Goal: Task Accomplishment & Management: Complete application form

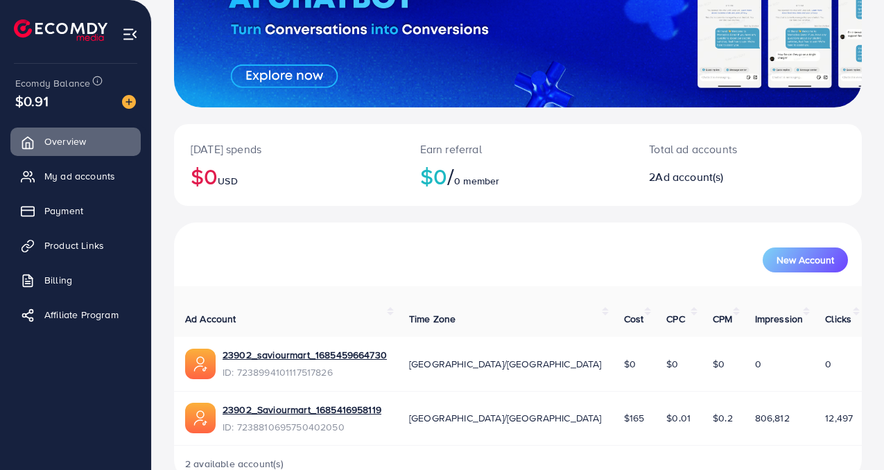
scroll to position [186, 0]
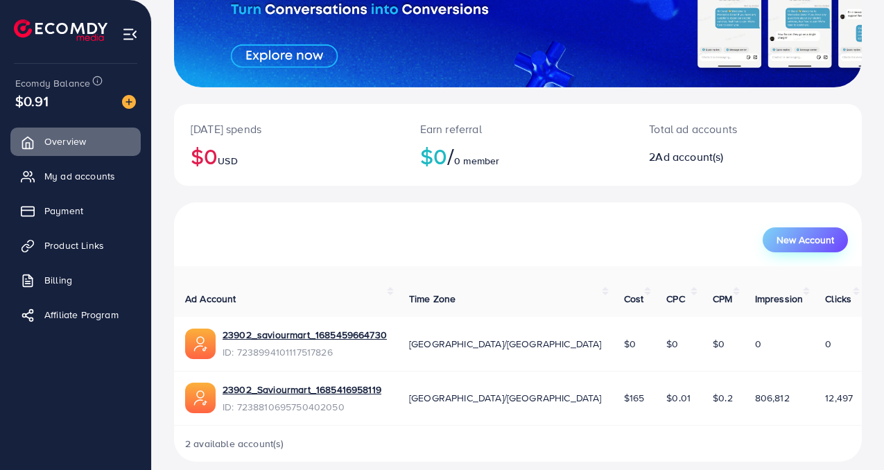
click at [808, 251] on button "New Account" at bounding box center [805, 240] width 85 height 25
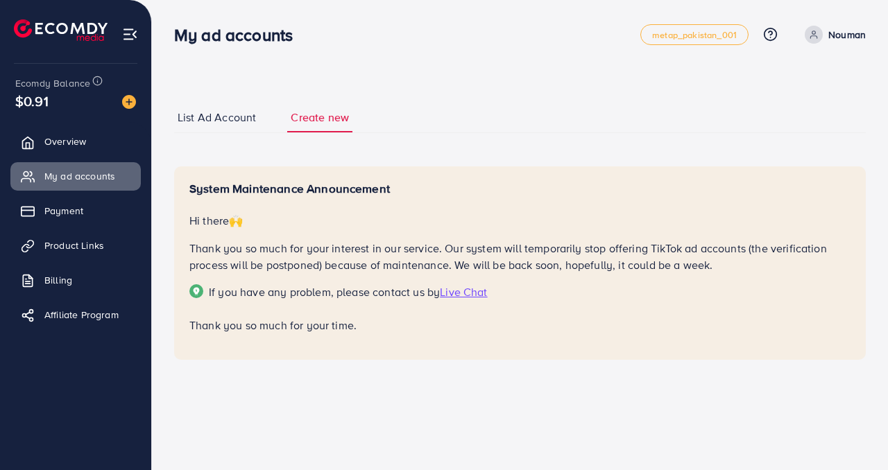
click at [228, 117] on span "List Ad Account" at bounding box center [217, 118] width 78 height 16
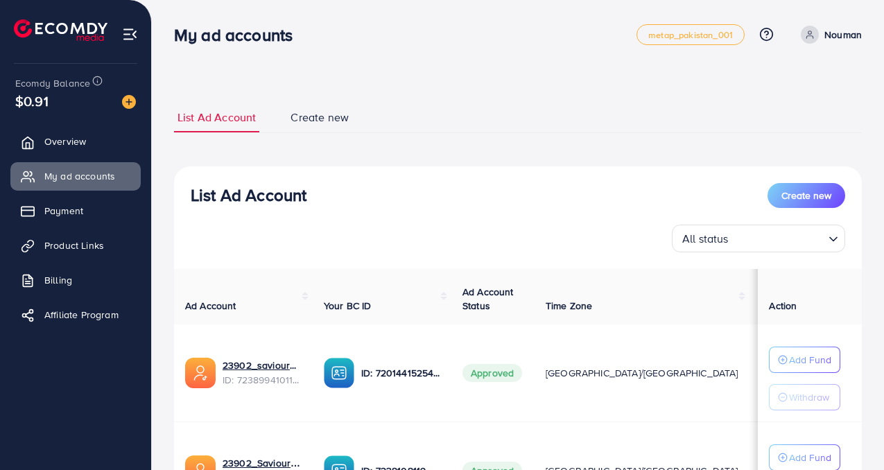
click at [309, 256] on div "List Ad Account Create new All status Loading... Ad Account Your BC ID Ad Accou…" at bounding box center [518, 373] width 688 height 415
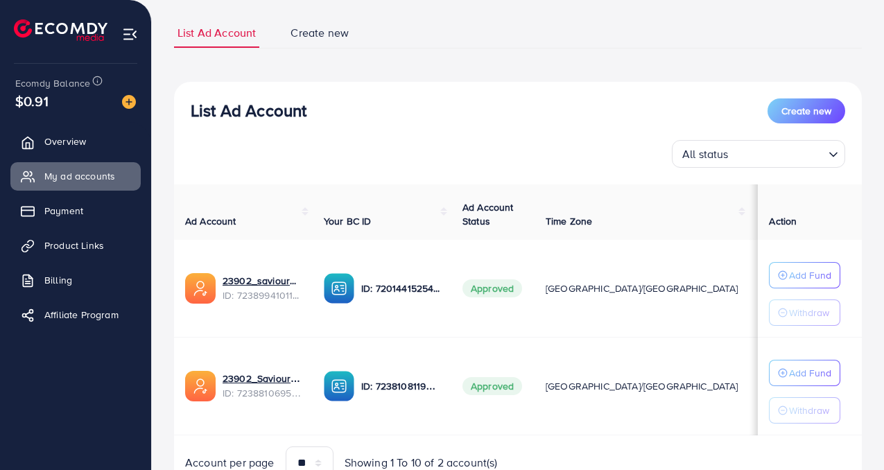
scroll to position [89, 0]
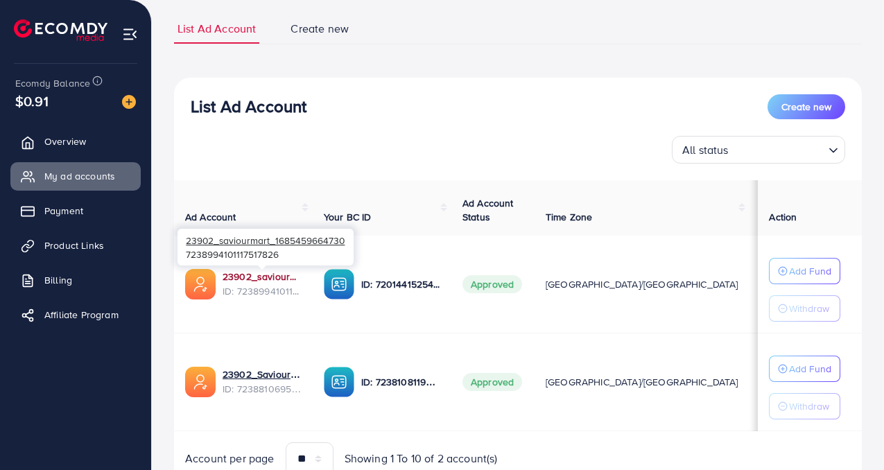
click at [263, 283] on link "23902_saviourmart_1685459664730" at bounding box center [262, 277] width 79 height 14
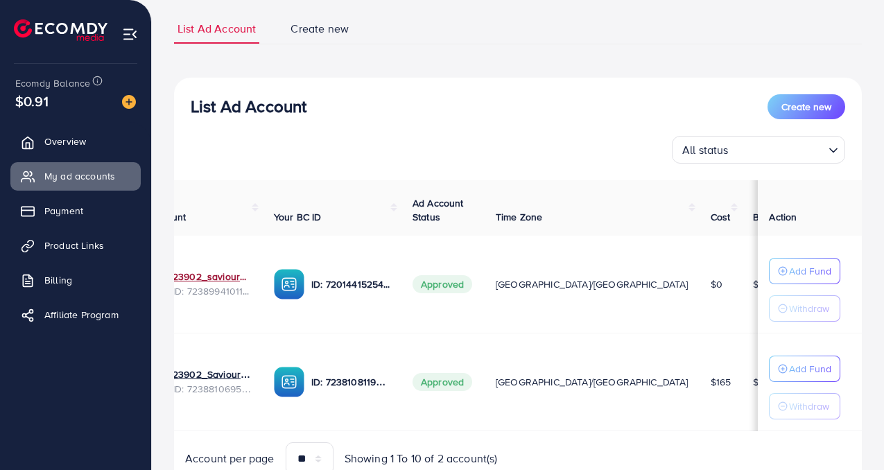
scroll to position [0, 136]
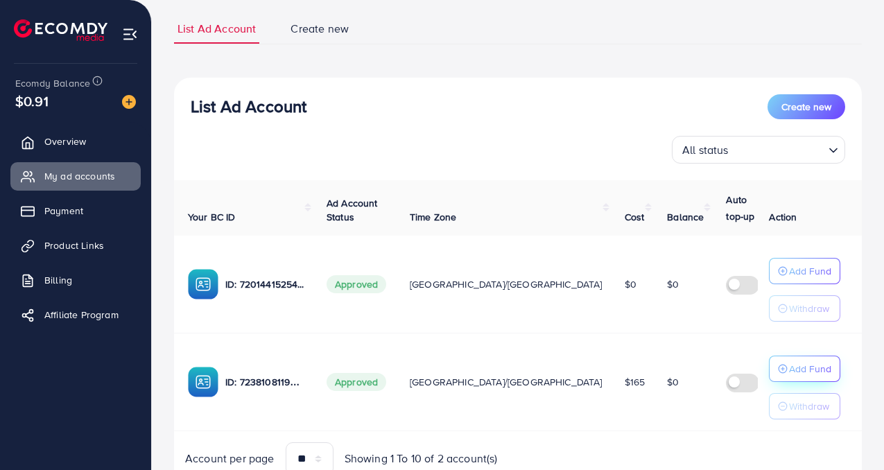
click at [784, 280] on div "Add Fund" at bounding box center [804, 271] width 53 height 17
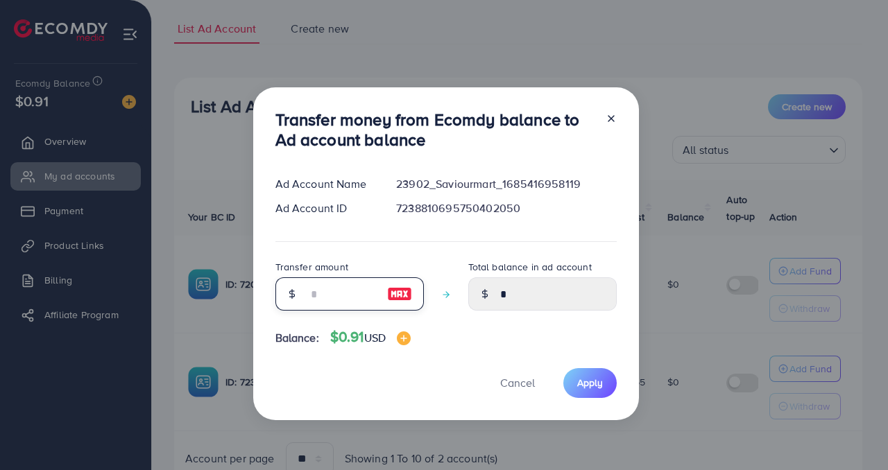
click at [342, 304] on input "number" at bounding box center [341, 293] width 69 height 33
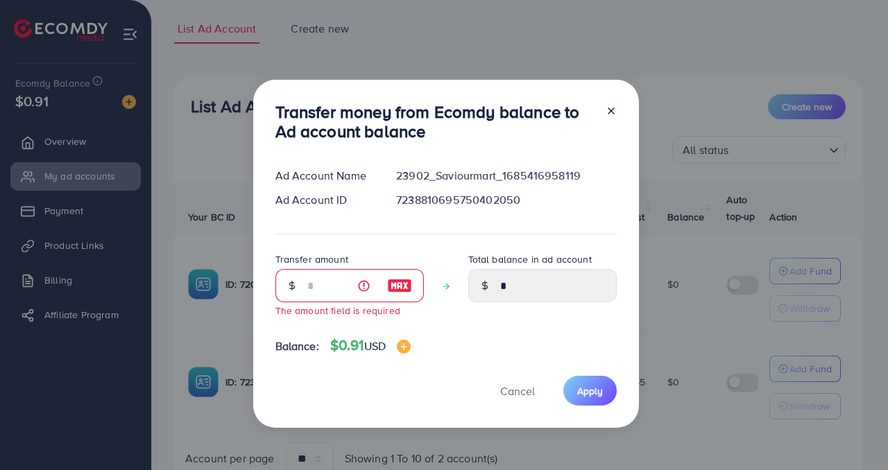
click at [603, 112] on div at bounding box center [606, 125] width 22 height 46
click at [254, 347] on div "Transfer money from Ecomdy balance to Ad account balance Ad Account Name 23902_…" at bounding box center [446, 254] width 386 height 349
click at [606, 112] on icon at bounding box center [611, 110] width 11 height 11
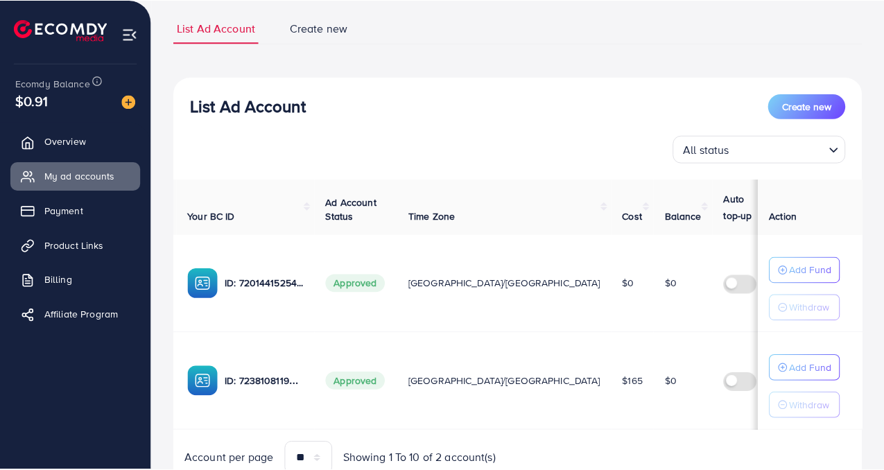
scroll to position [0, 132]
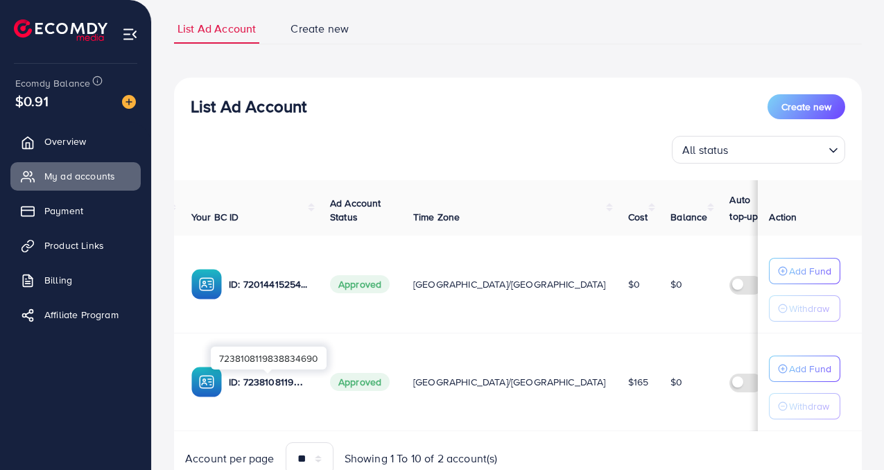
click at [273, 387] on p "ID: 7238108119838834690" at bounding box center [268, 382] width 79 height 17
click at [200, 379] on img at bounding box center [206, 382] width 31 height 31
click at [439, 387] on span "[GEOGRAPHIC_DATA]/[GEOGRAPHIC_DATA]" at bounding box center [509, 382] width 193 height 14
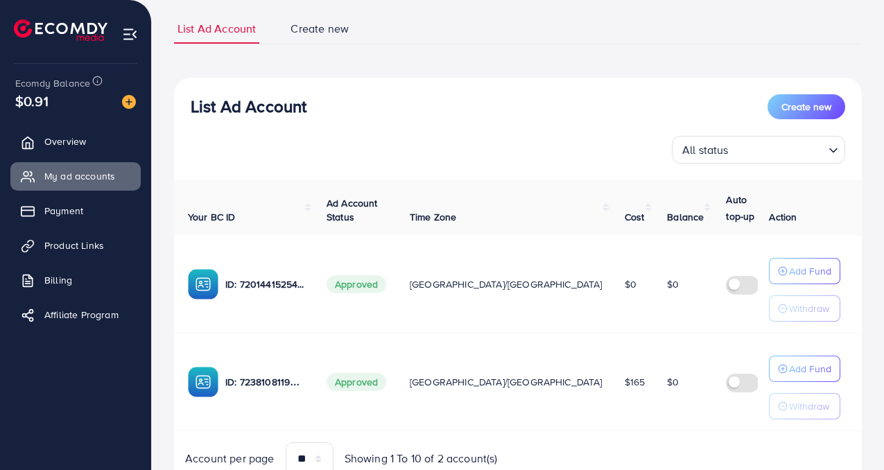
click at [726, 388] on label at bounding box center [745, 382] width 39 height 16
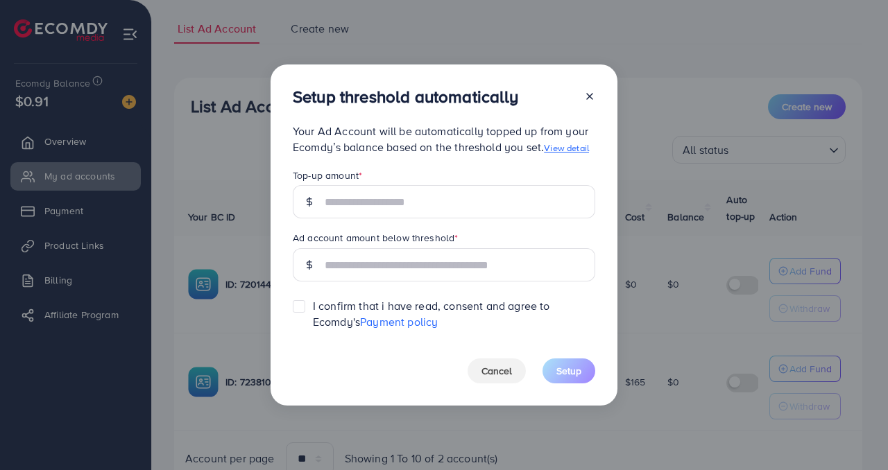
click at [590, 95] on icon at bounding box center [589, 96] width 11 height 11
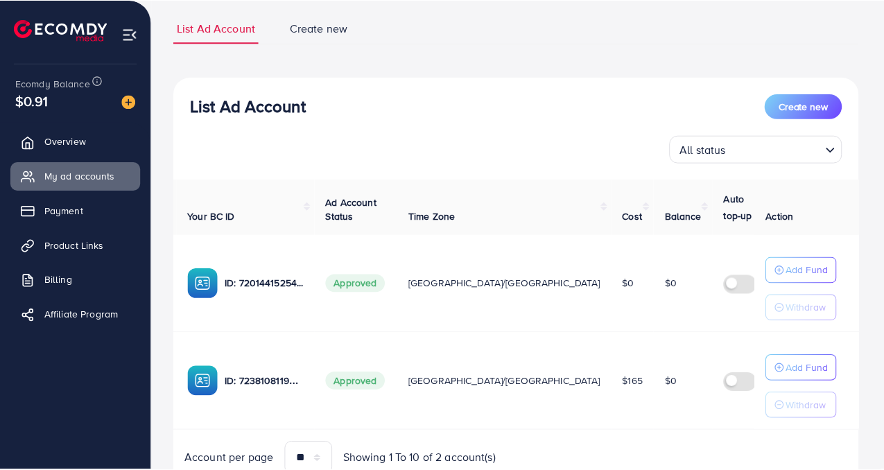
scroll to position [0, 132]
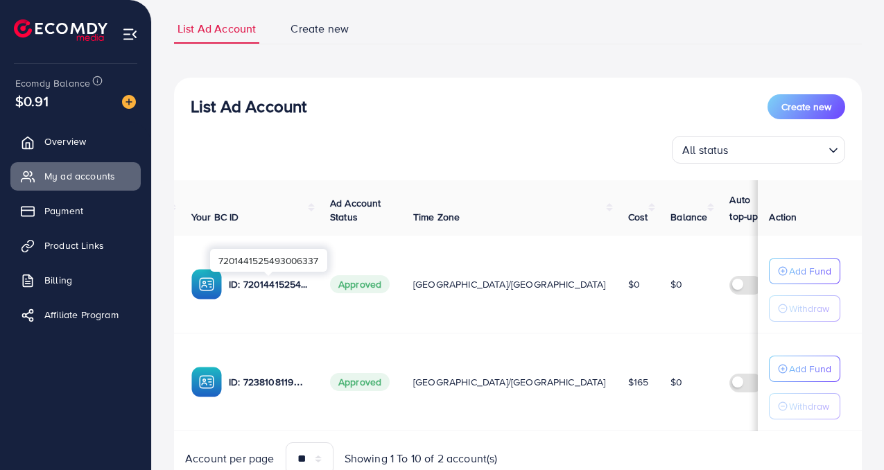
click at [239, 284] on p "ID: 7201441525493006337" at bounding box center [268, 284] width 79 height 17
click at [212, 285] on img at bounding box center [206, 284] width 31 height 31
click at [212, 397] on img at bounding box center [206, 382] width 31 height 31
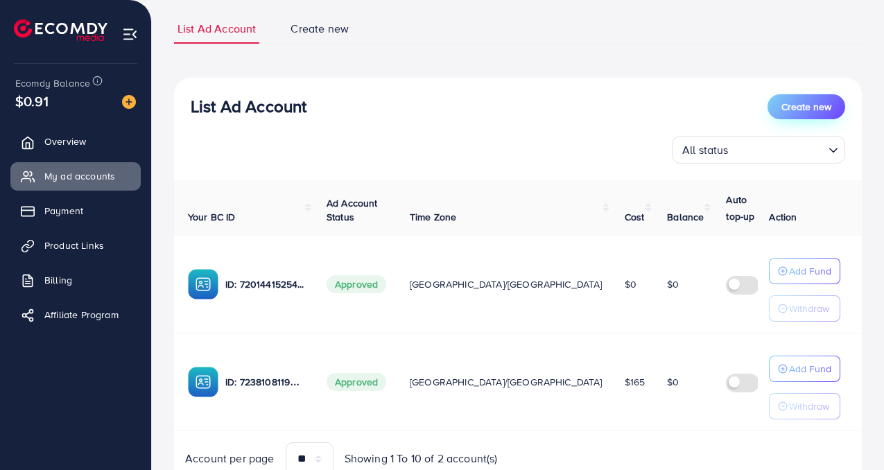
click at [807, 96] on button "Create new" at bounding box center [807, 106] width 78 height 25
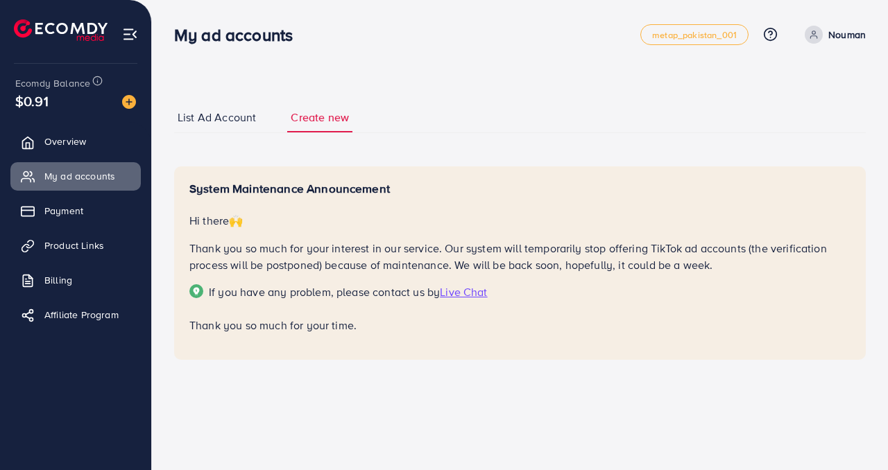
click at [221, 123] on span "List Ad Account" at bounding box center [217, 118] width 78 height 16
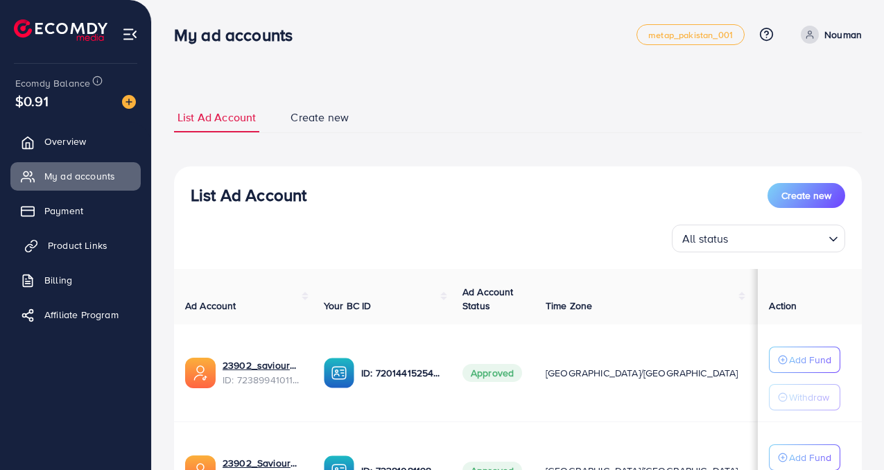
click at [94, 242] on span "Product Links" at bounding box center [78, 246] width 60 height 14
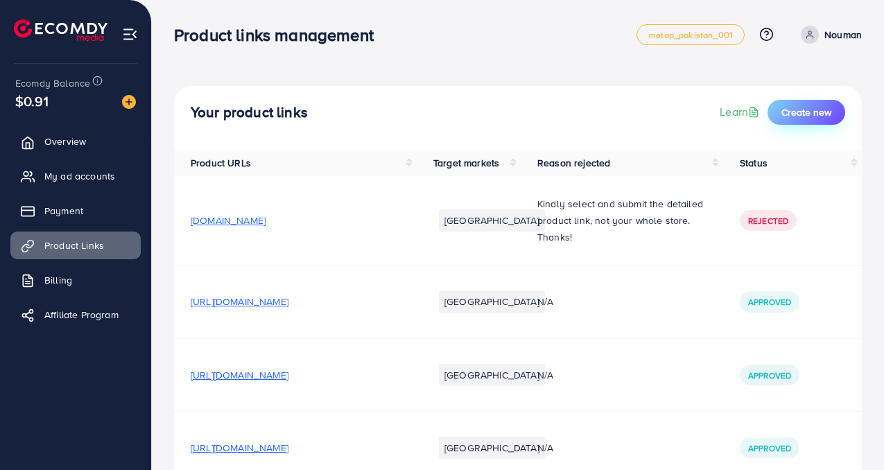
click at [789, 108] on span "Create new" at bounding box center [807, 112] width 50 height 14
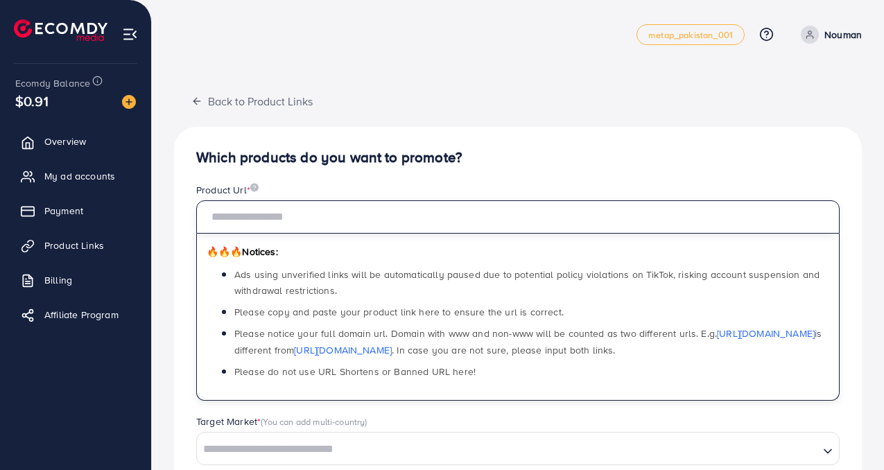
click at [467, 227] on input "text" at bounding box center [518, 216] width 644 height 33
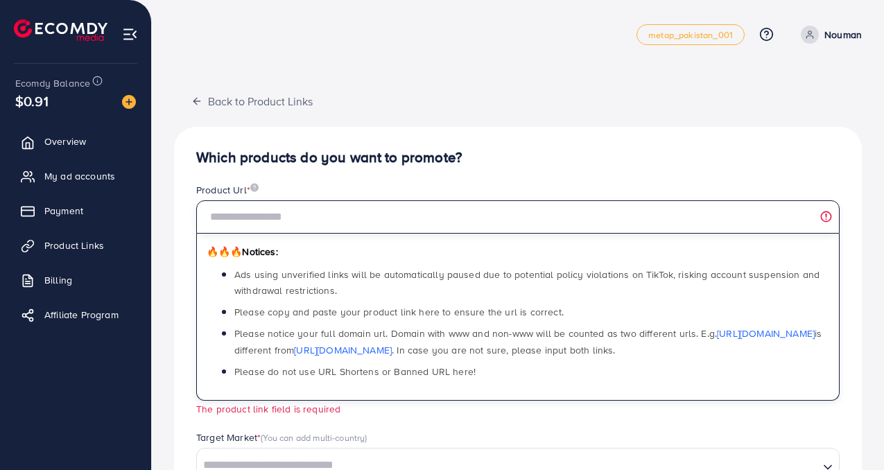
paste input "**********"
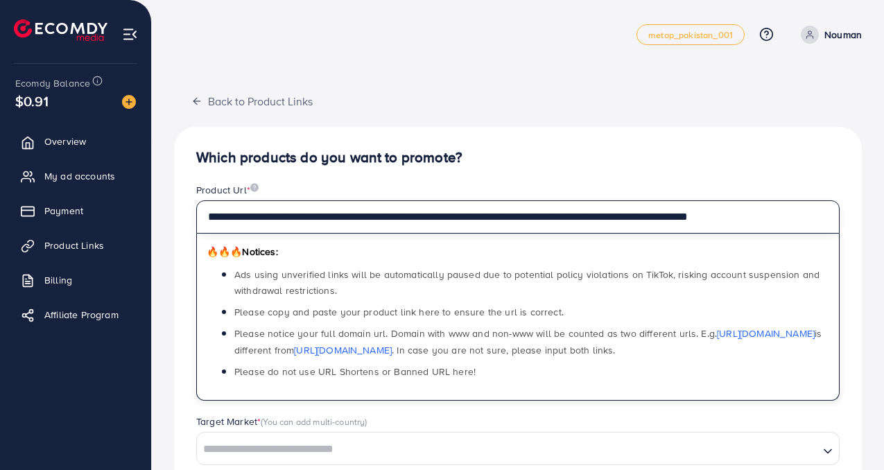
scroll to position [95, 0]
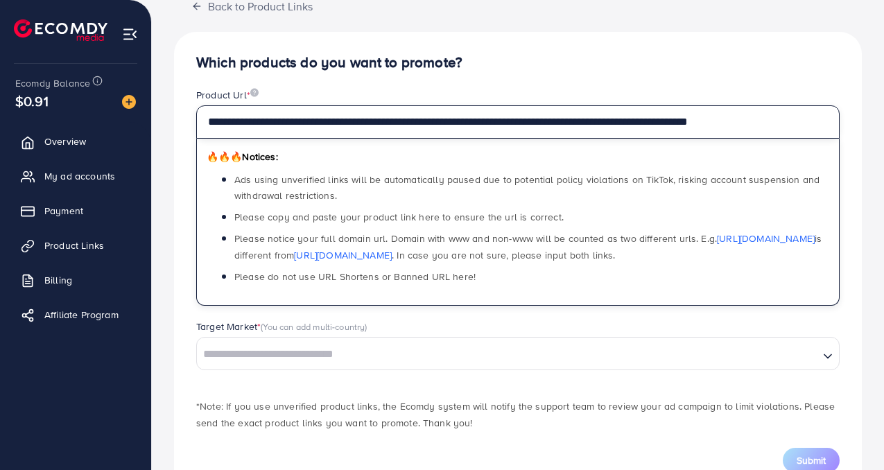
type input "**********"
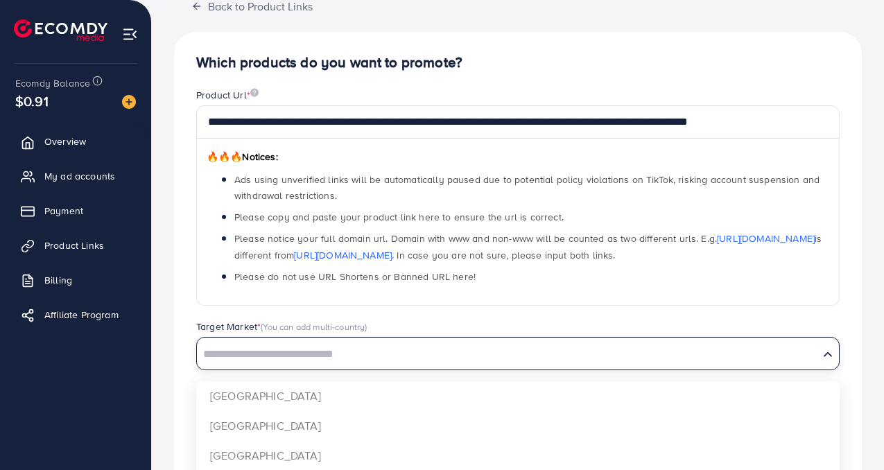
click at [289, 349] on input "Search for option" at bounding box center [507, 355] width 619 height 22
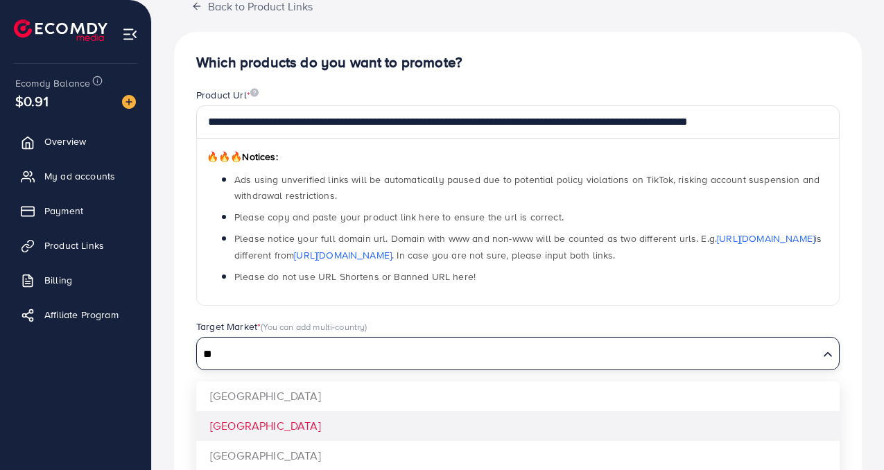
type input "**"
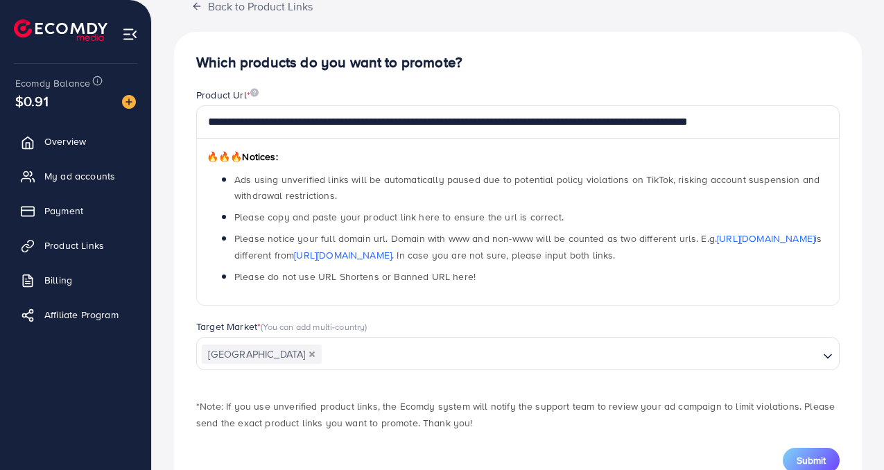
click at [247, 431] on div "**********" at bounding box center [518, 263] width 688 height 463
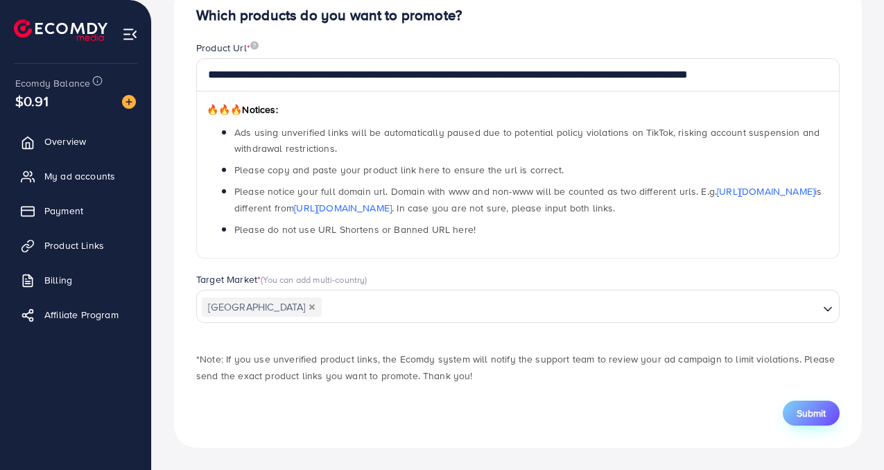
click at [799, 407] on span "Submit" at bounding box center [811, 414] width 29 height 14
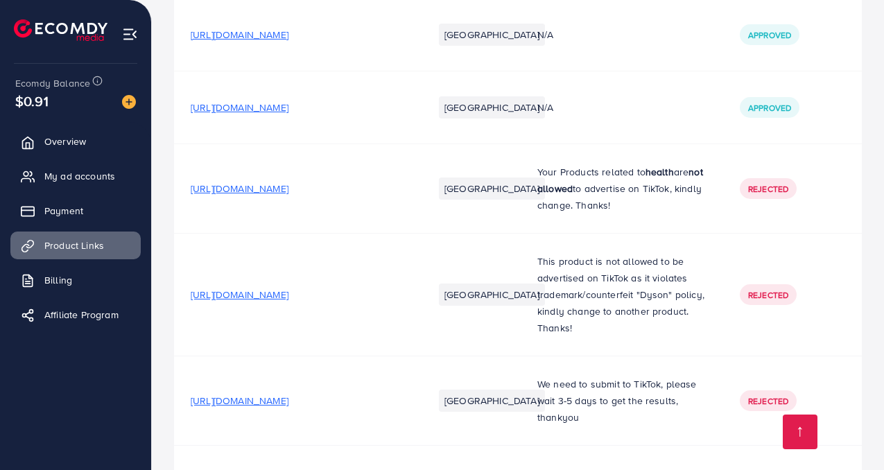
scroll to position [2219, 0]
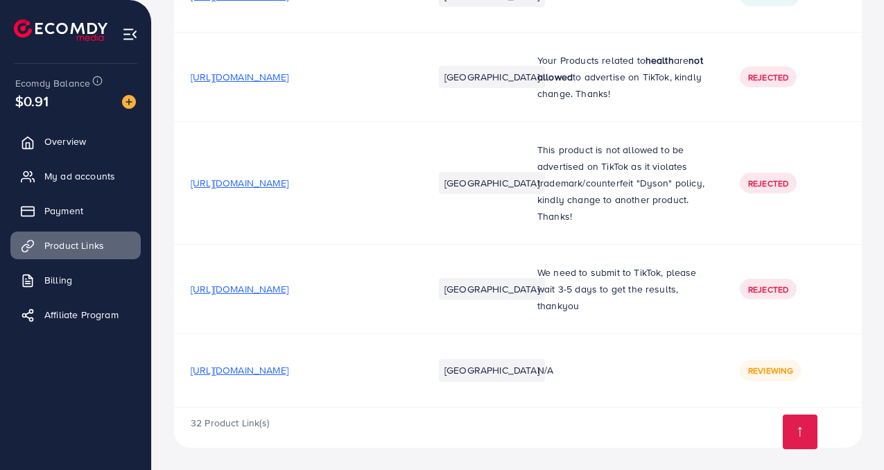
click at [289, 375] on span "[URL][DOMAIN_NAME]" at bounding box center [240, 371] width 98 height 14
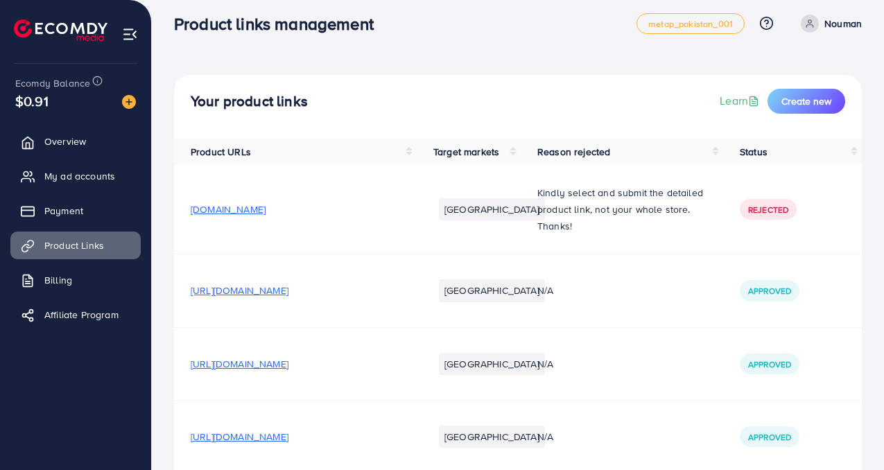
scroll to position [0, 0]
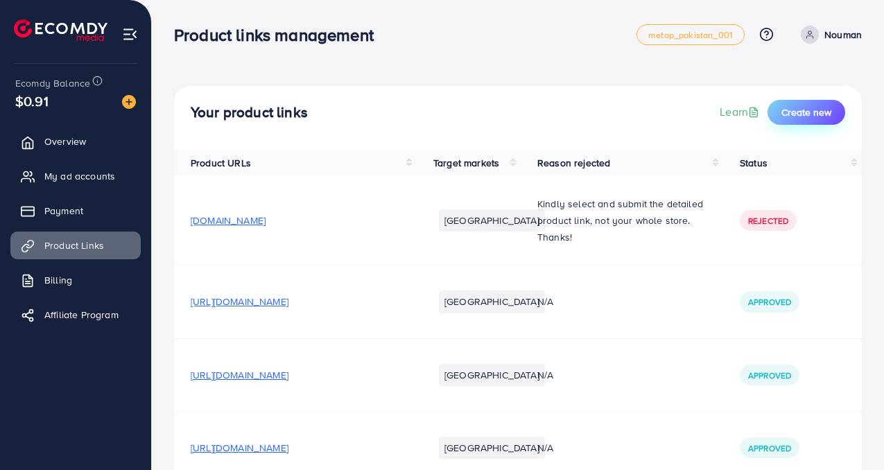
click at [812, 117] on span "Create new" at bounding box center [807, 112] width 50 height 14
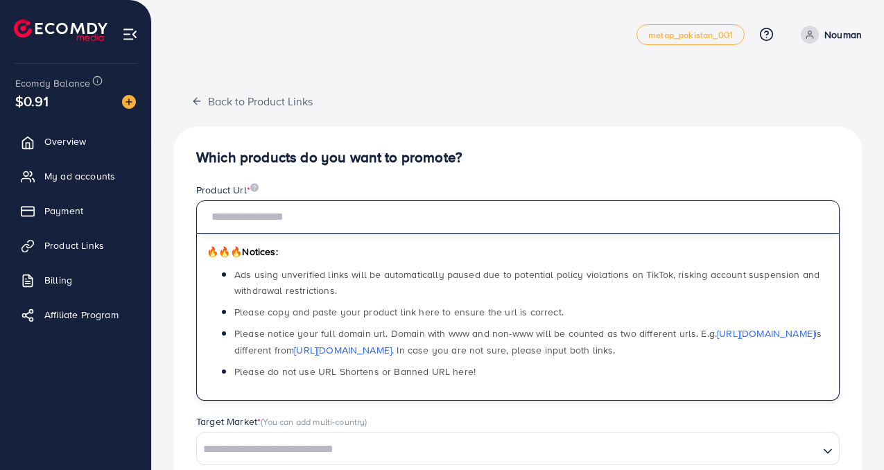
click at [547, 228] on input "text" at bounding box center [518, 216] width 644 height 33
paste input "**********"
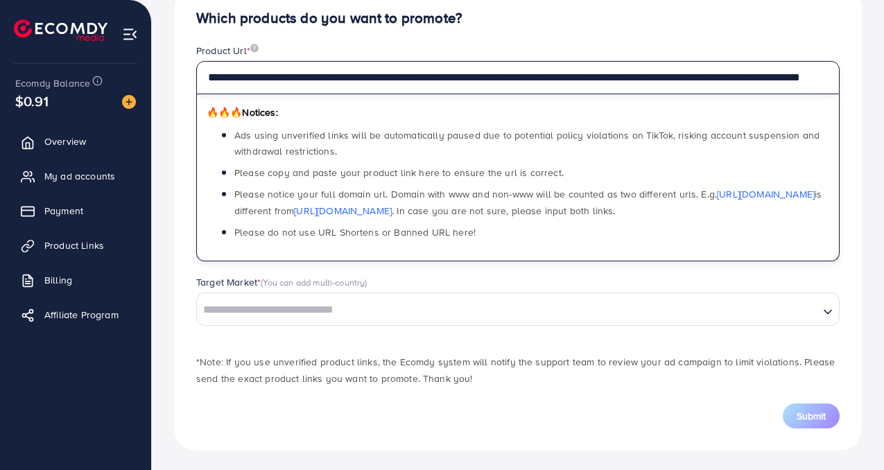
scroll to position [142, 0]
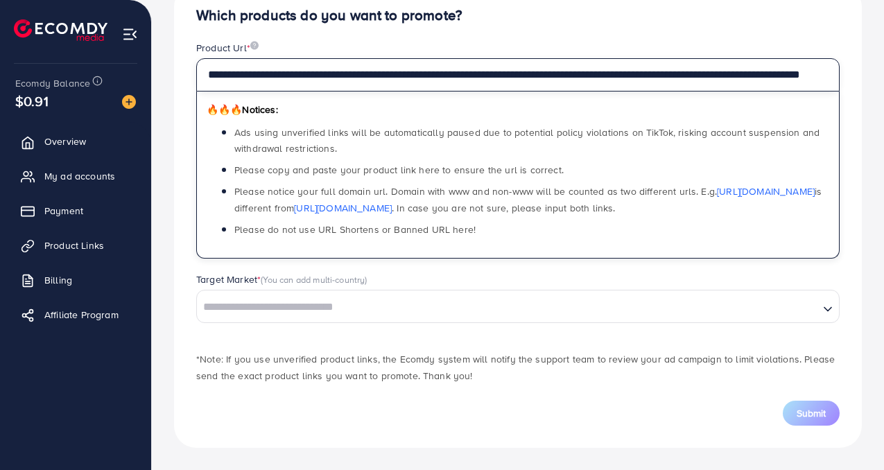
type input "**********"
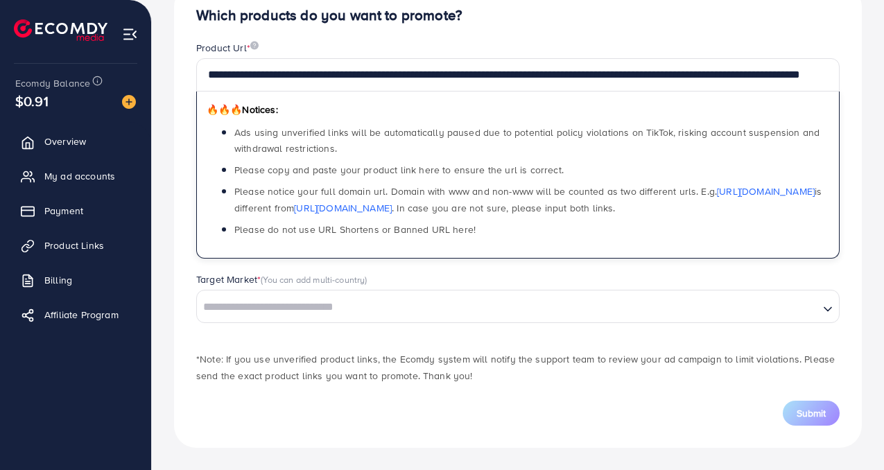
scroll to position [0, 0]
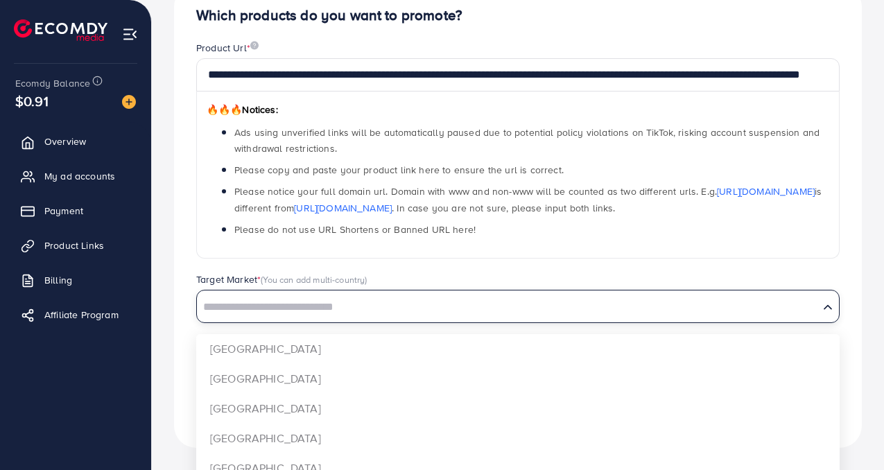
click at [561, 298] on input "Search for option" at bounding box center [507, 308] width 619 height 22
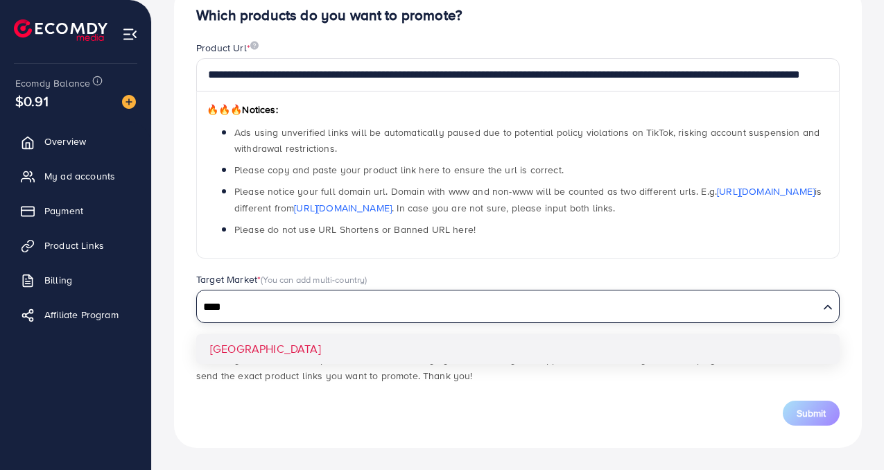
type input "****"
click at [545, 345] on div "**********" at bounding box center [518, 216] width 688 height 463
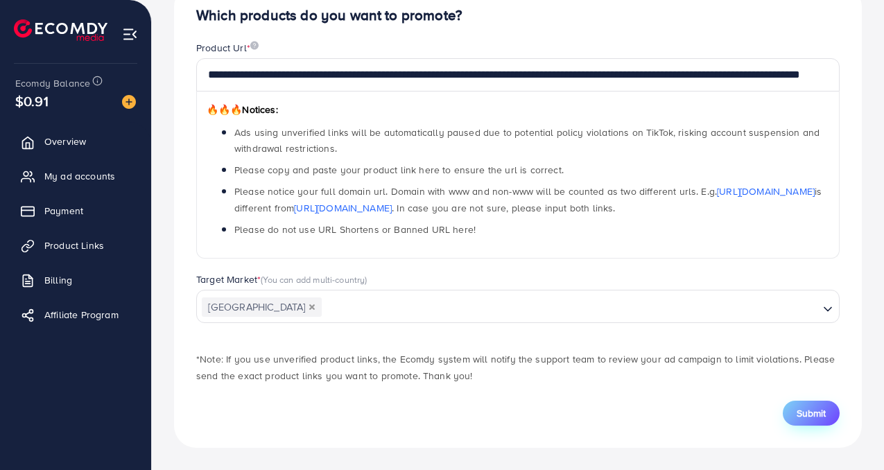
click at [812, 411] on span "Submit" at bounding box center [811, 414] width 29 height 14
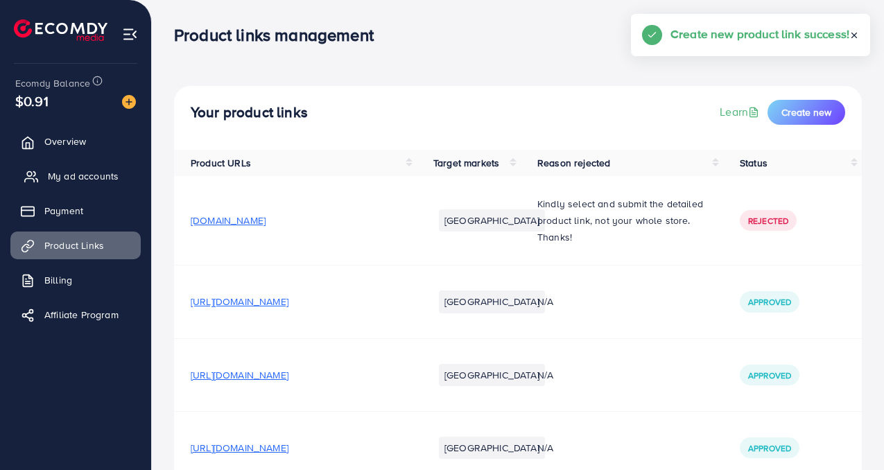
click at [101, 171] on span "My ad accounts" at bounding box center [83, 176] width 71 height 14
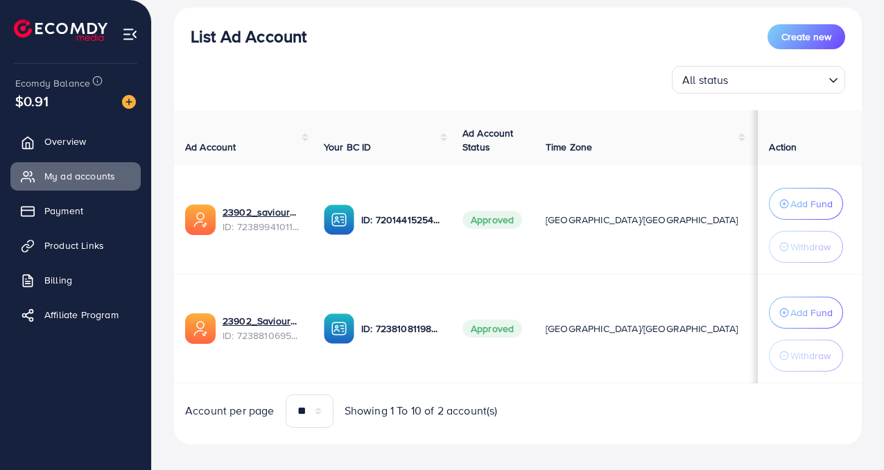
scroll to position [161, 0]
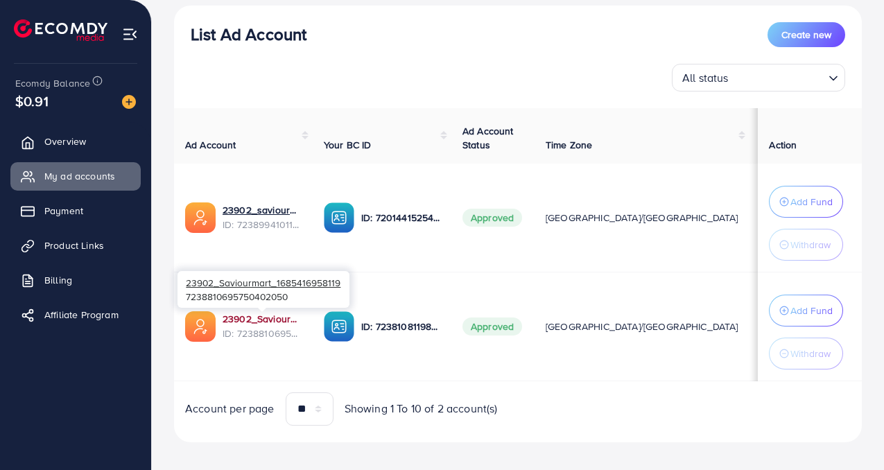
click at [252, 318] on link "23902_Saviourmart_1685416958119" at bounding box center [262, 319] width 79 height 14
